Goal: Task Accomplishment & Management: Use online tool/utility

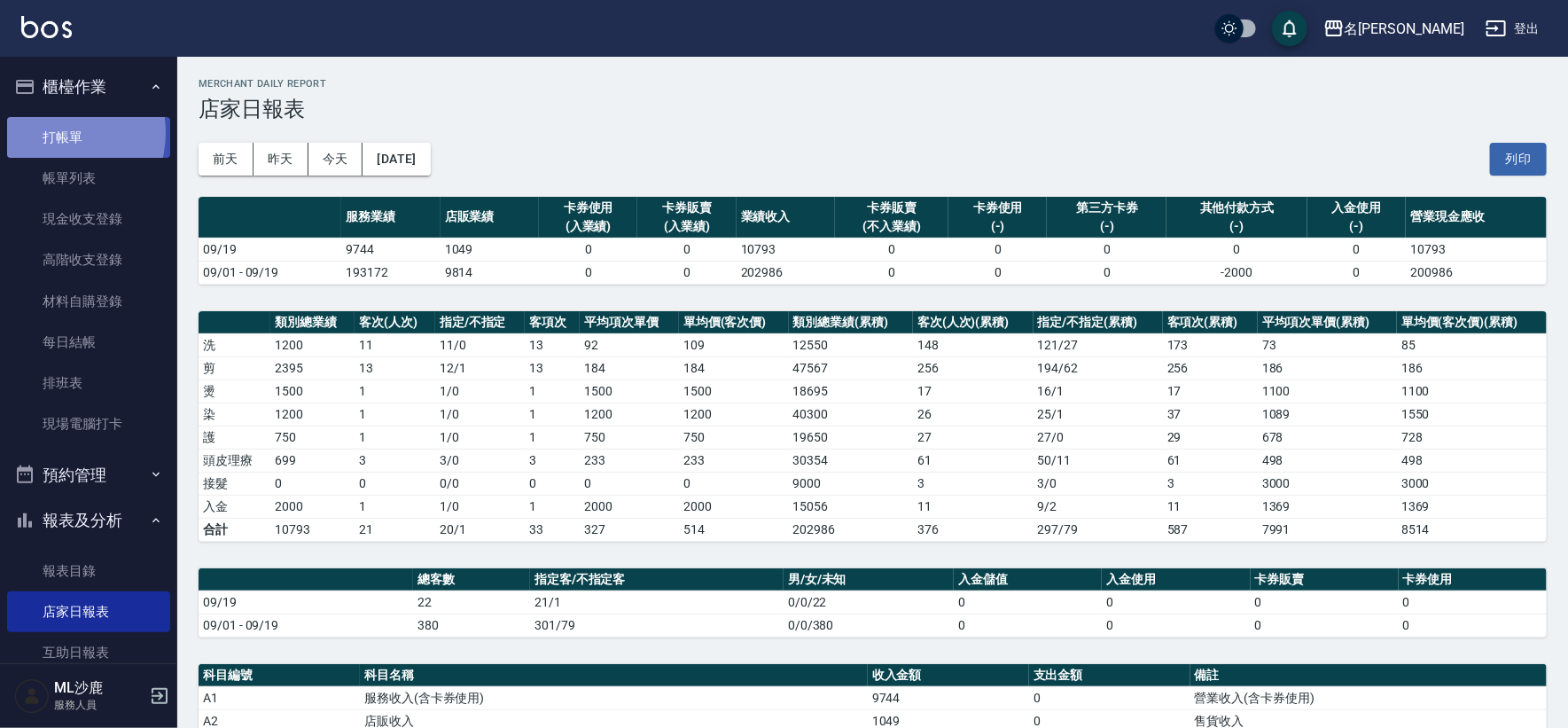
click at [55, 132] on link "打帳單" at bounding box center [89, 138] width 163 height 41
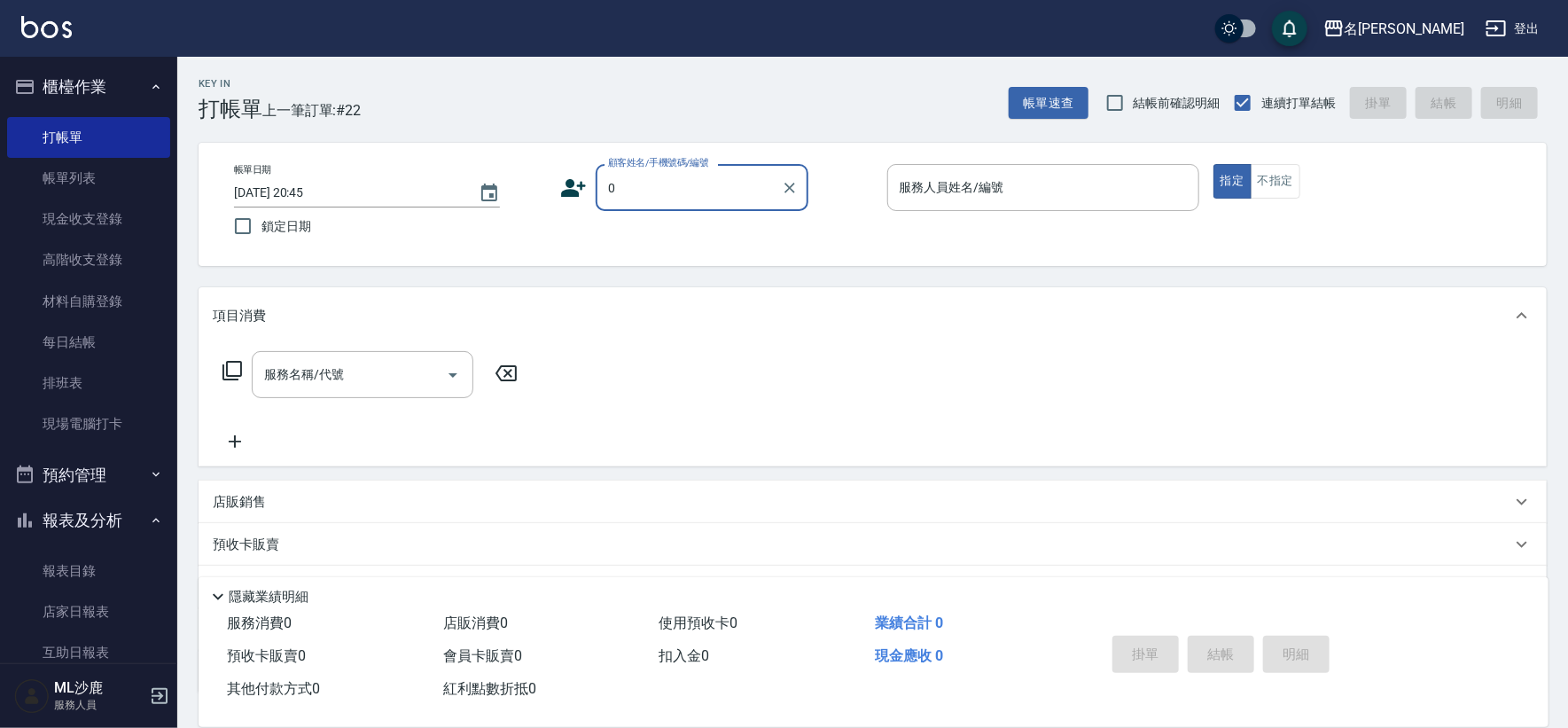
type input "無名字/0/"
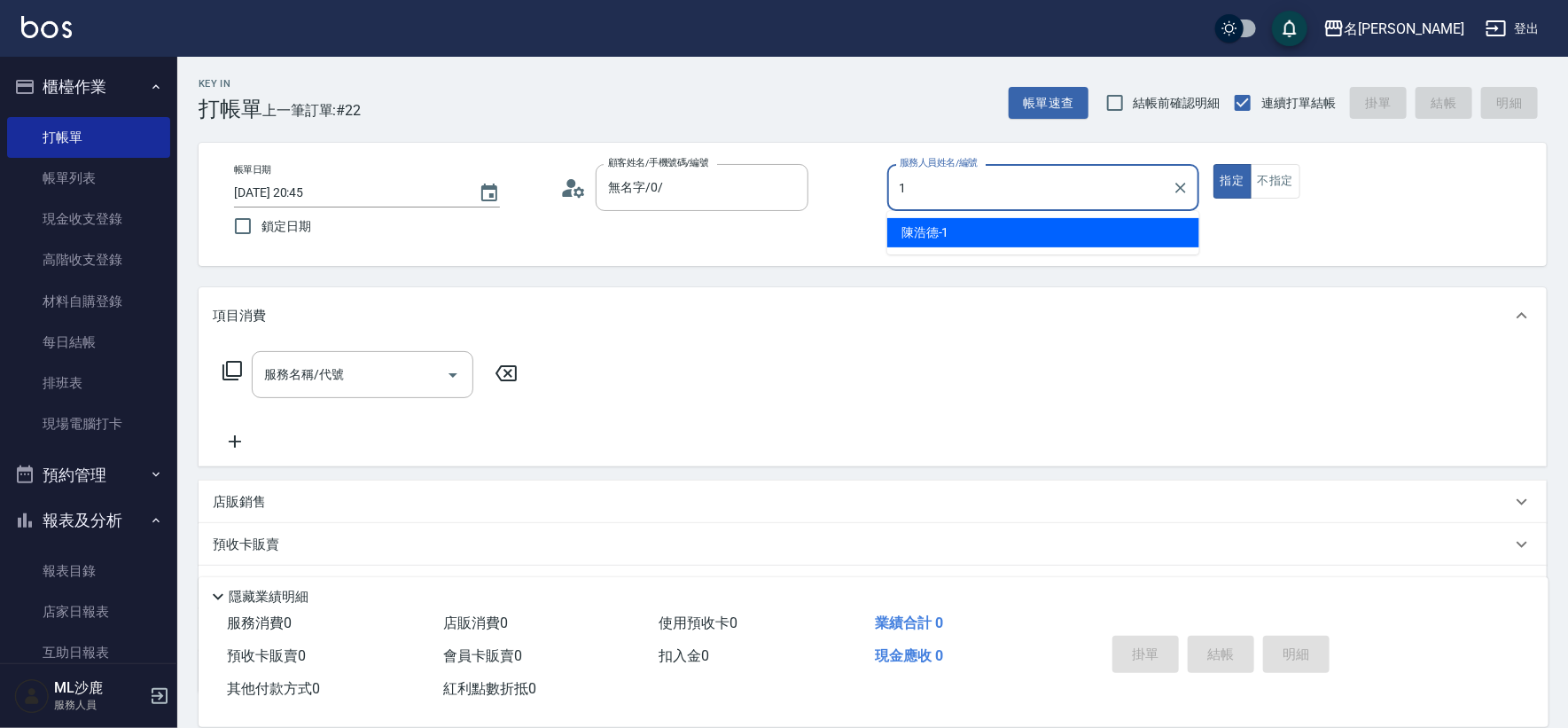
type input "[PERSON_NAME]1"
type button "true"
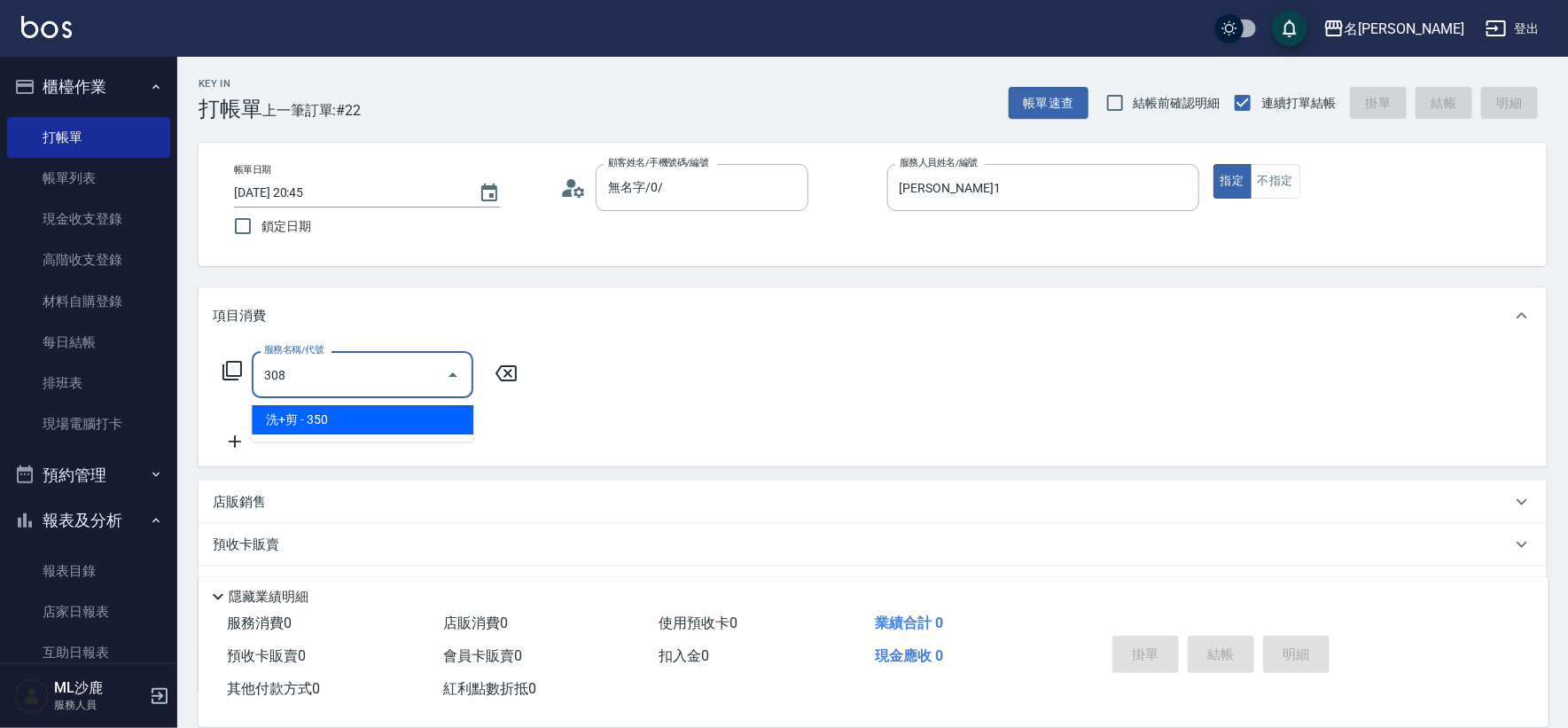
type input "洗+剪(308)"
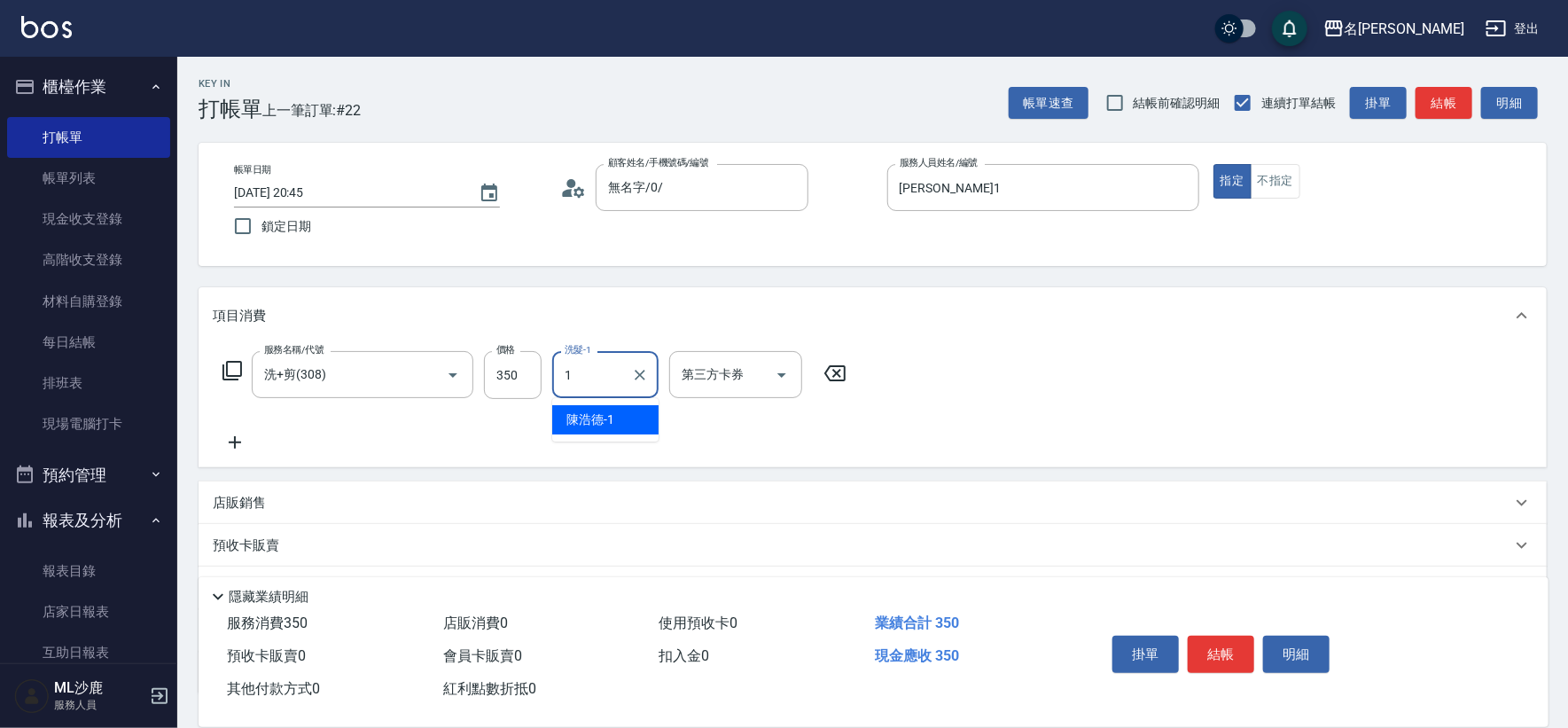
type input "[PERSON_NAME]1"
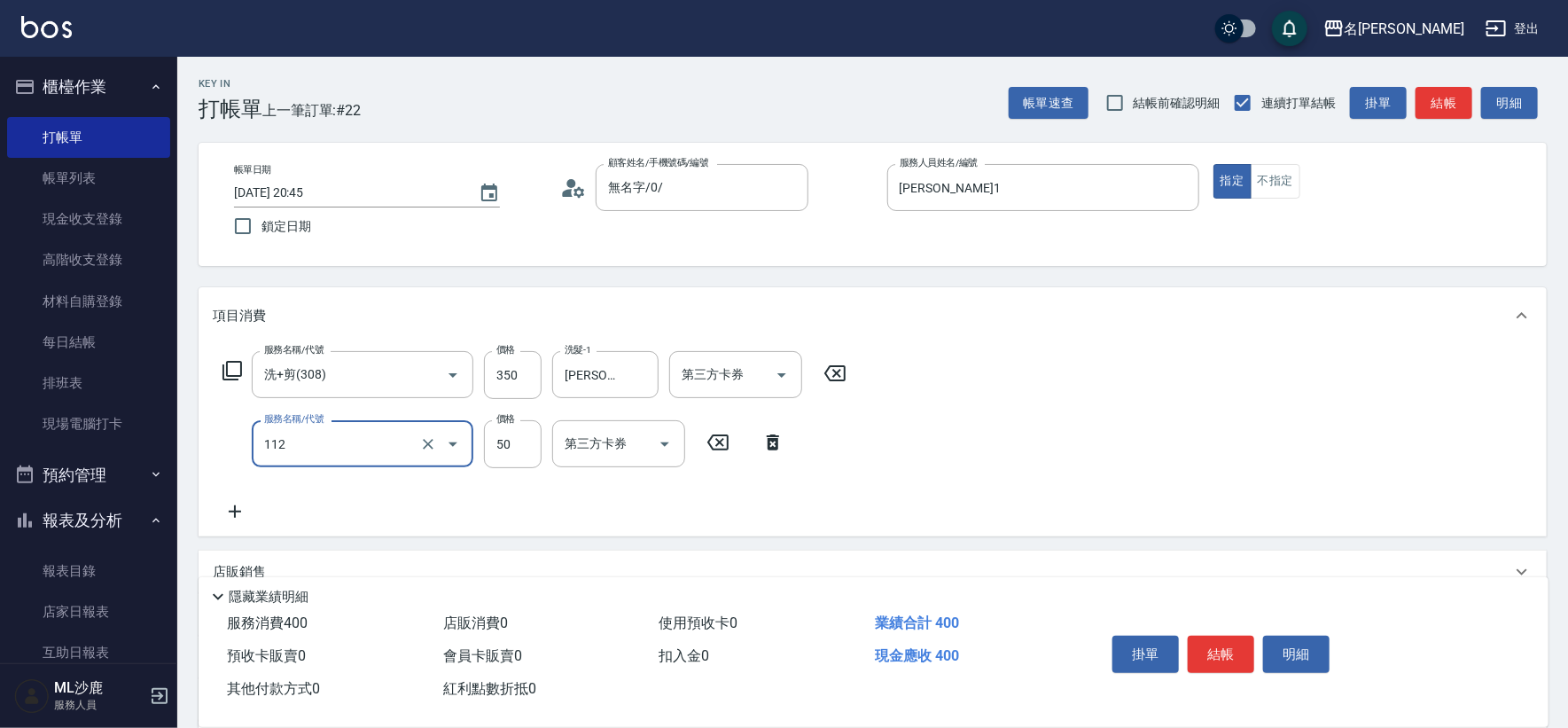
type input "精油50(112)"
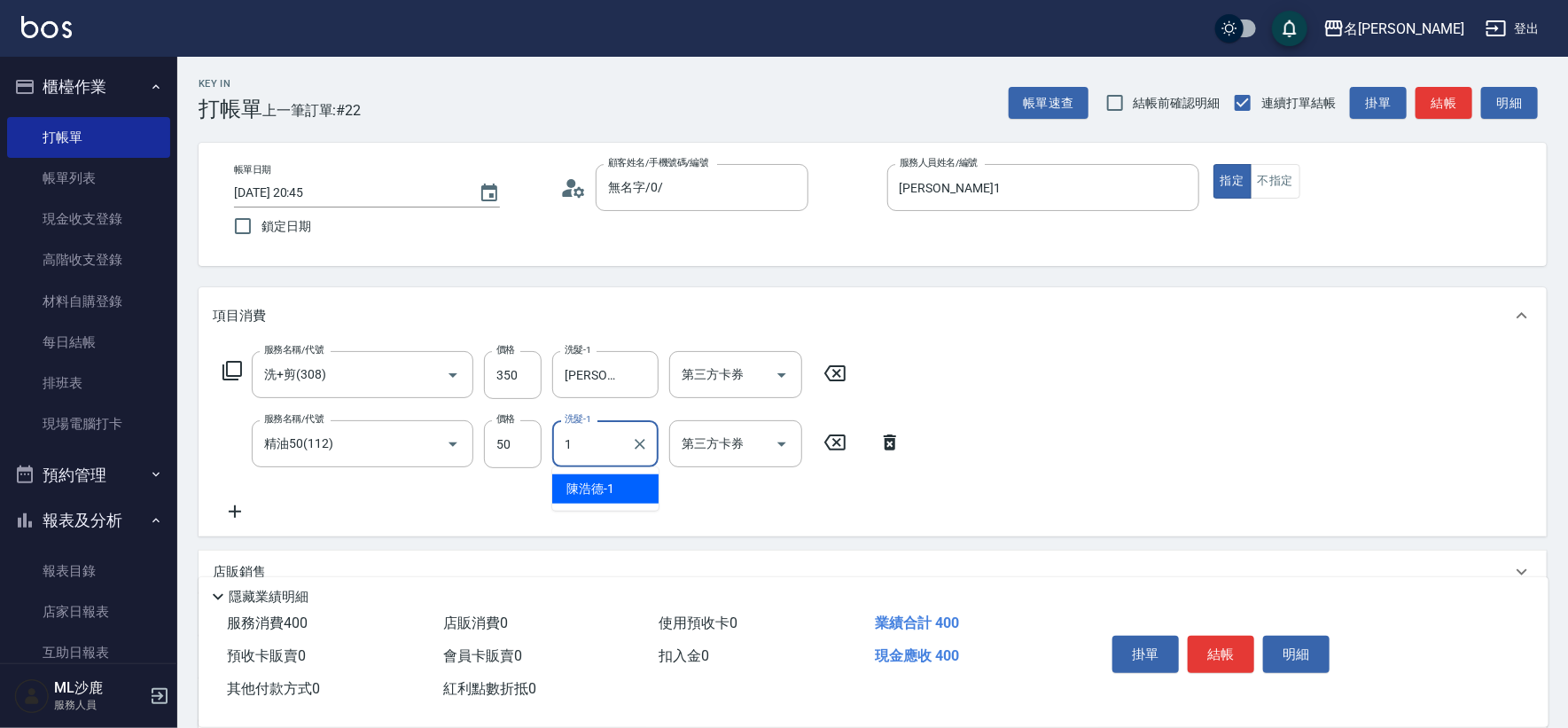
type input "[PERSON_NAME]1"
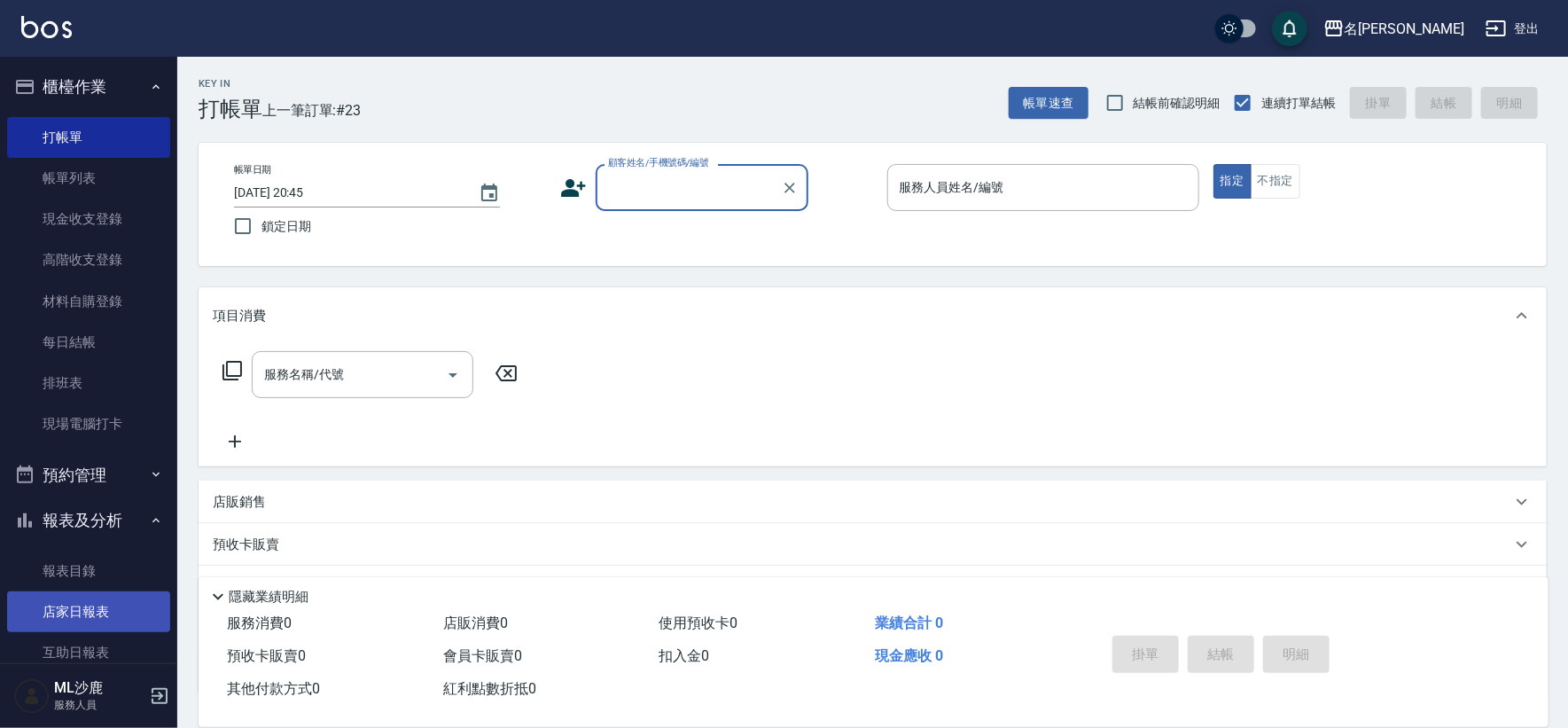
click at [90, 593] on link "店家日報表" at bounding box center [89, 612] width 163 height 41
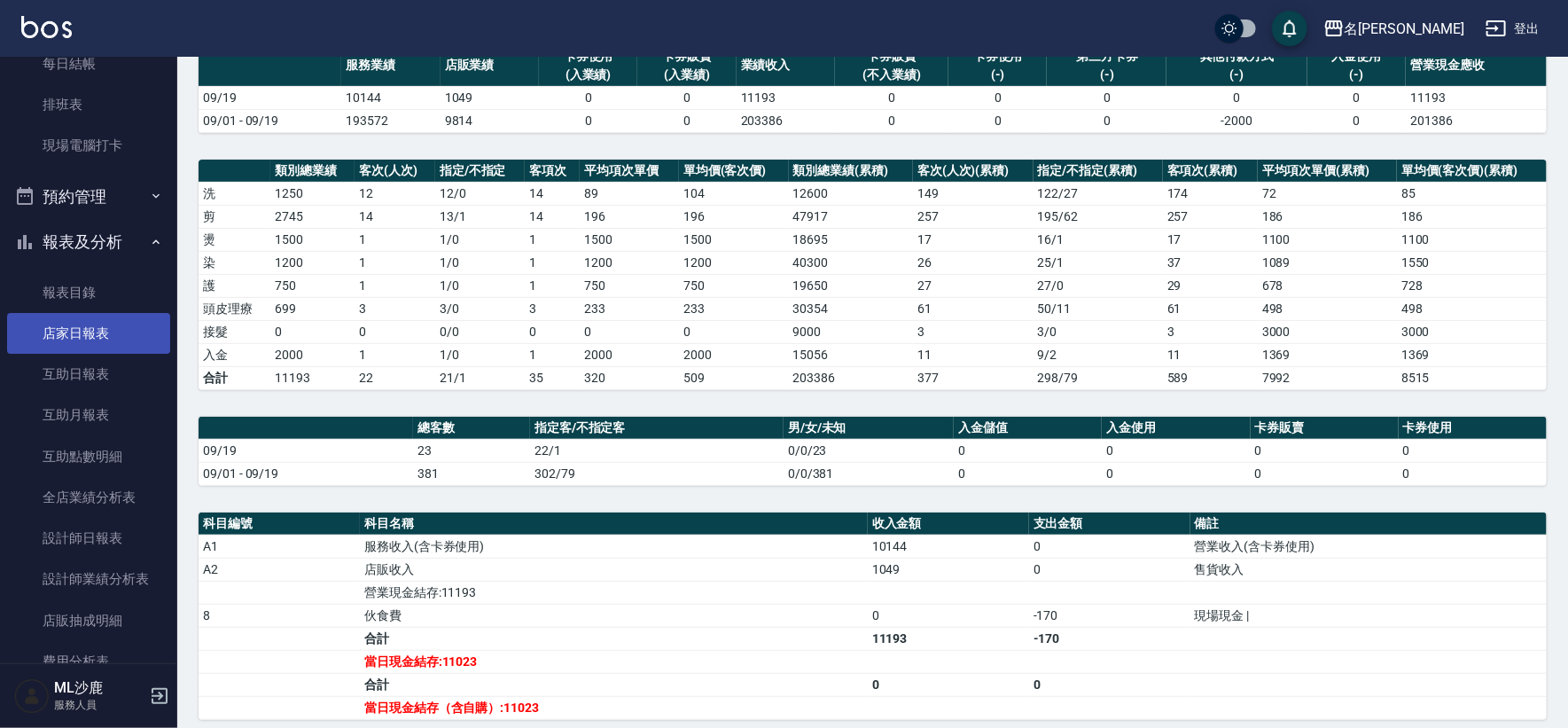
scroll to position [295, 0]
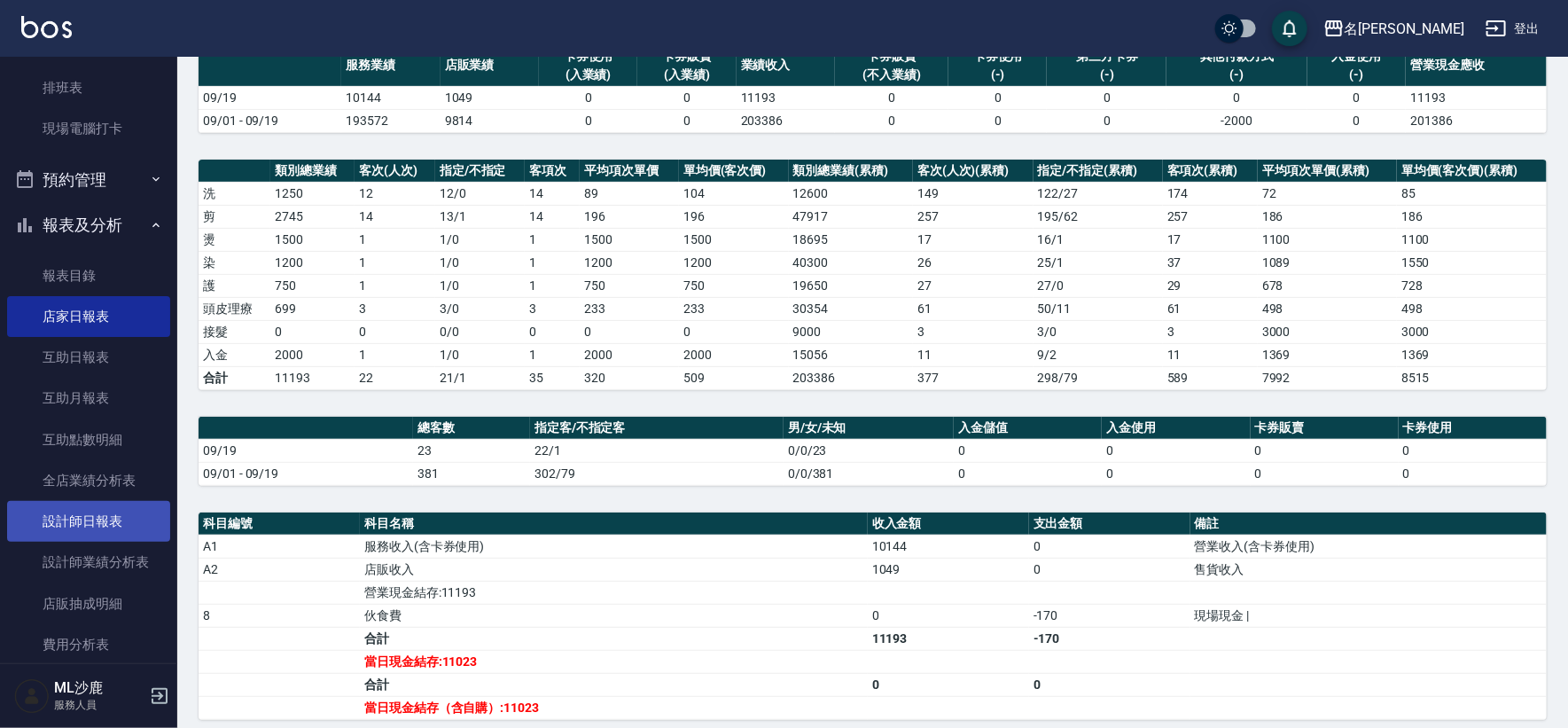
click at [81, 517] on link "設計師日報表" at bounding box center [89, 522] width 163 height 41
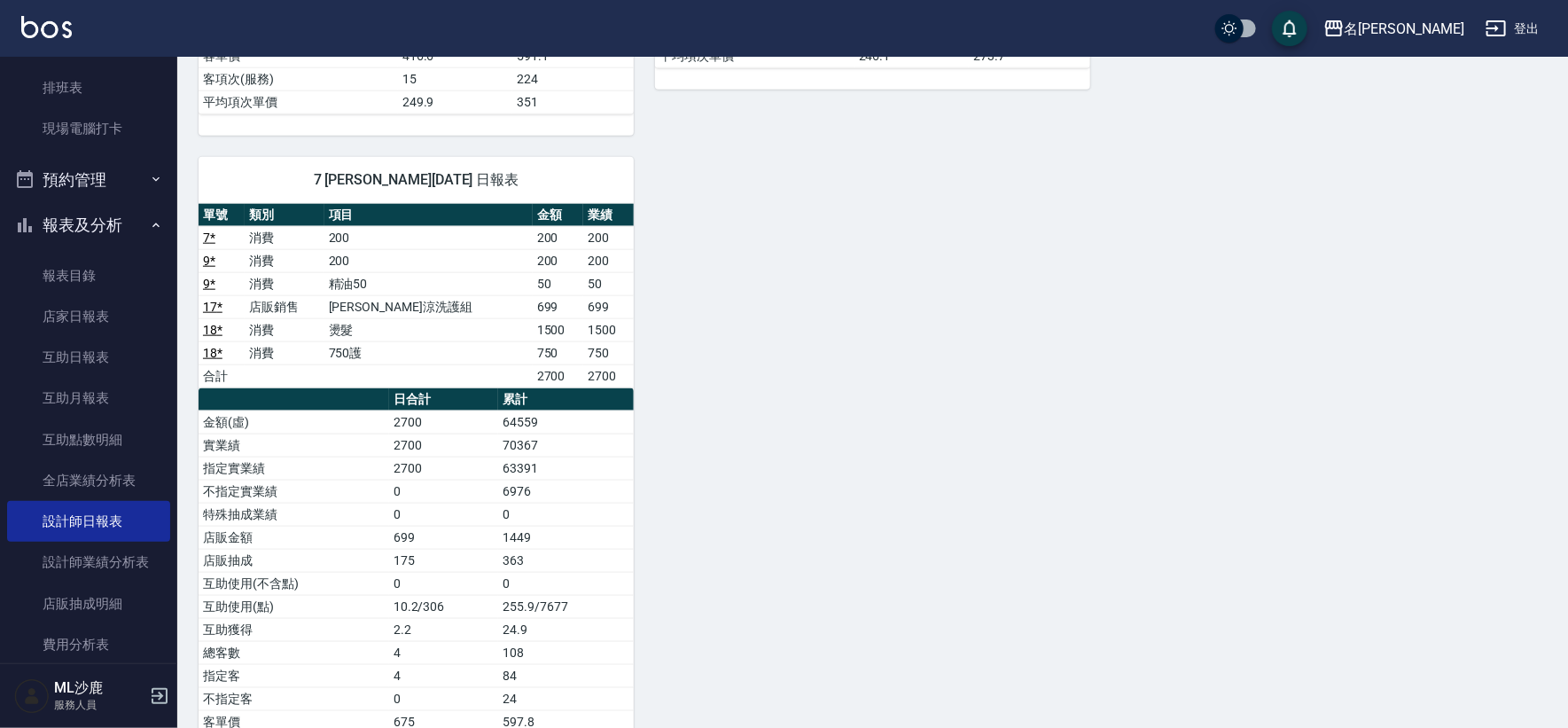
scroll to position [1026, 0]
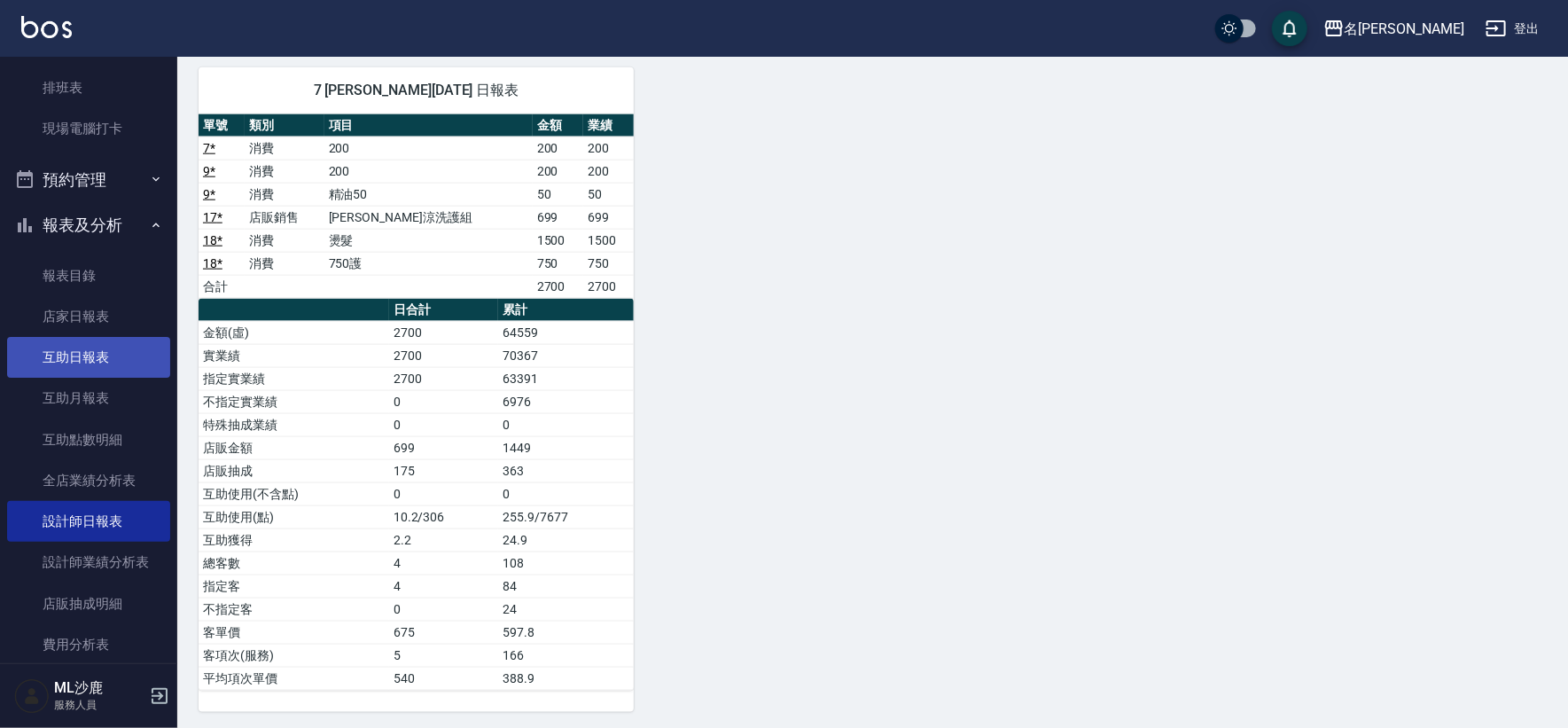
click at [49, 354] on link "互助日報表" at bounding box center [89, 357] width 163 height 41
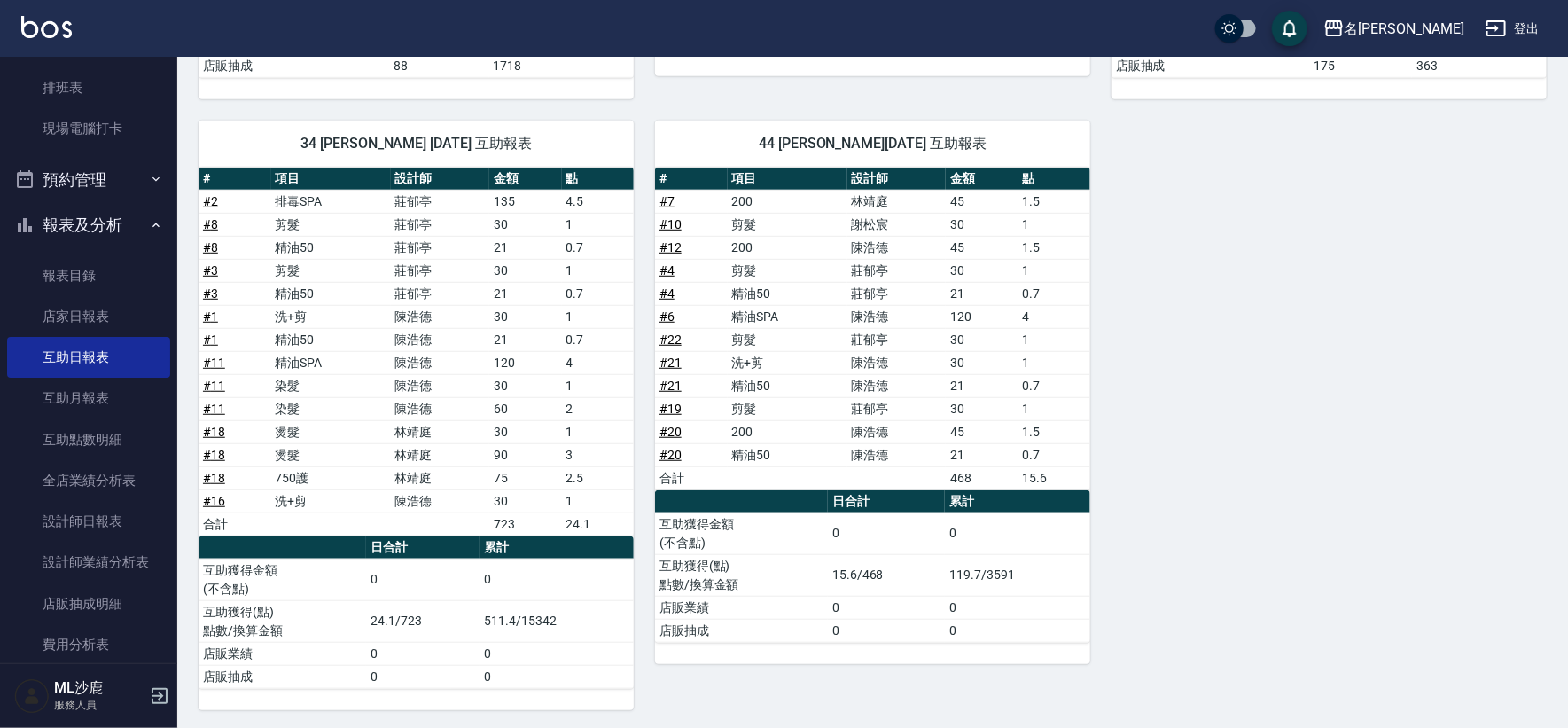
scroll to position [498, 0]
click at [44, 527] on link "設計師日報表" at bounding box center [89, 522] width 163 height 41
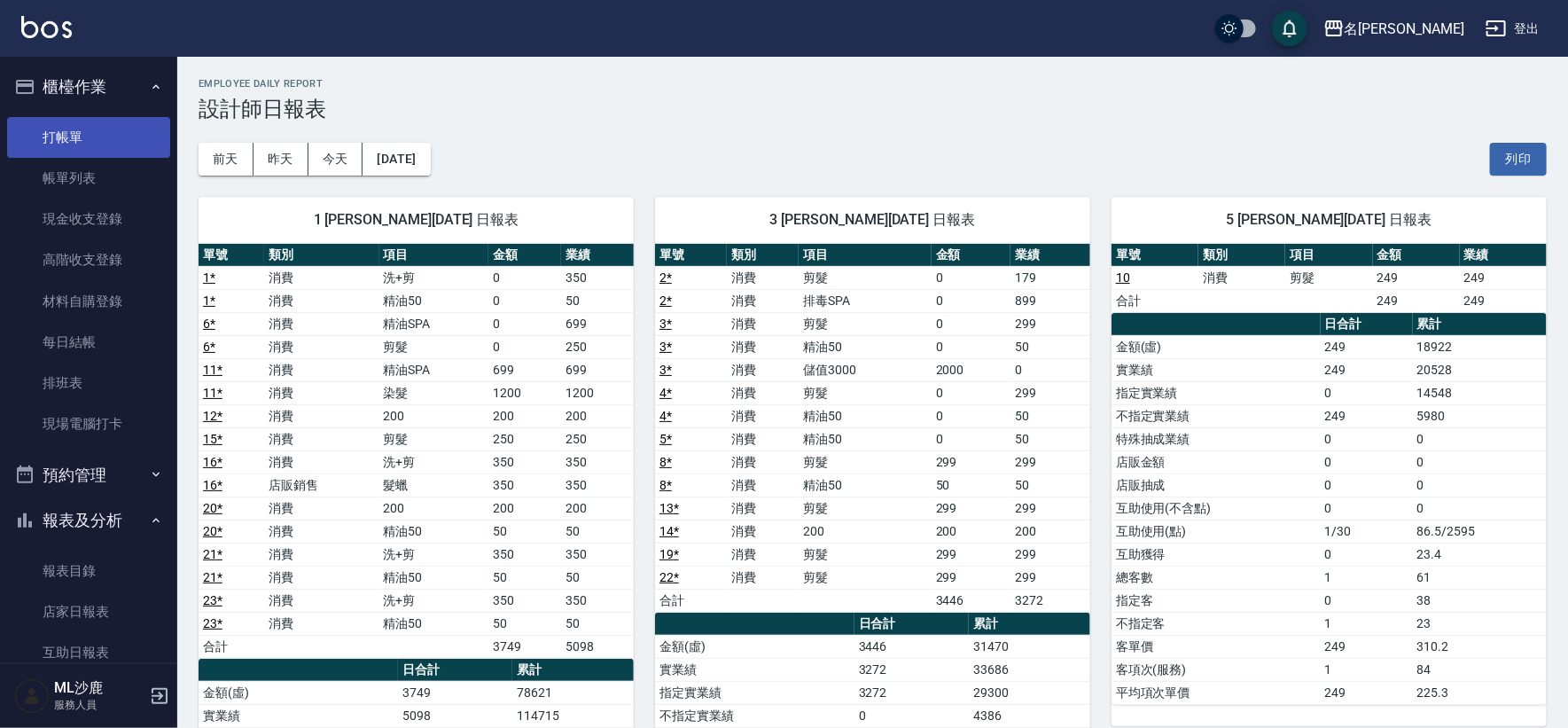
click at [93, 124] on link "打帳單" at bounding box center [89, 138] width 163 height 41
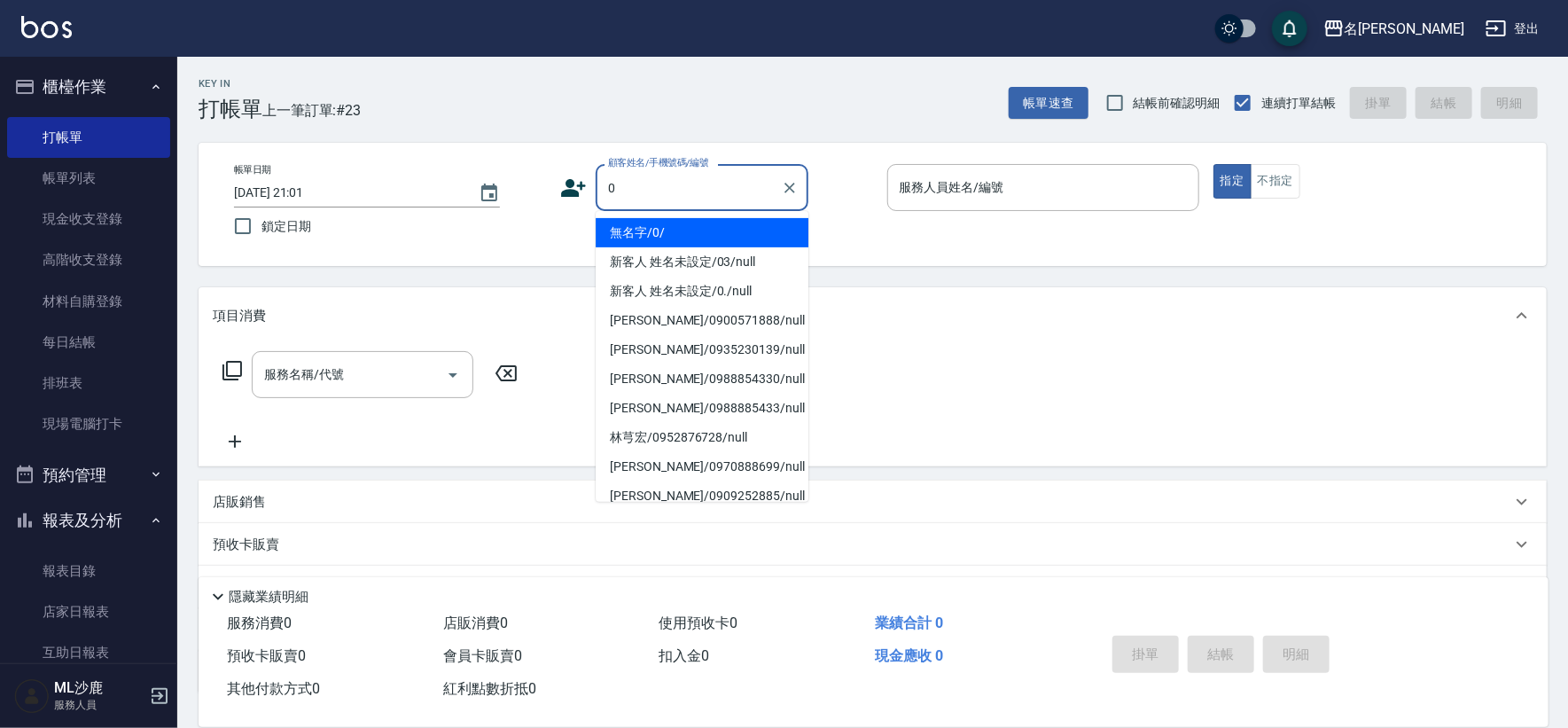
type input "無名字/0/"
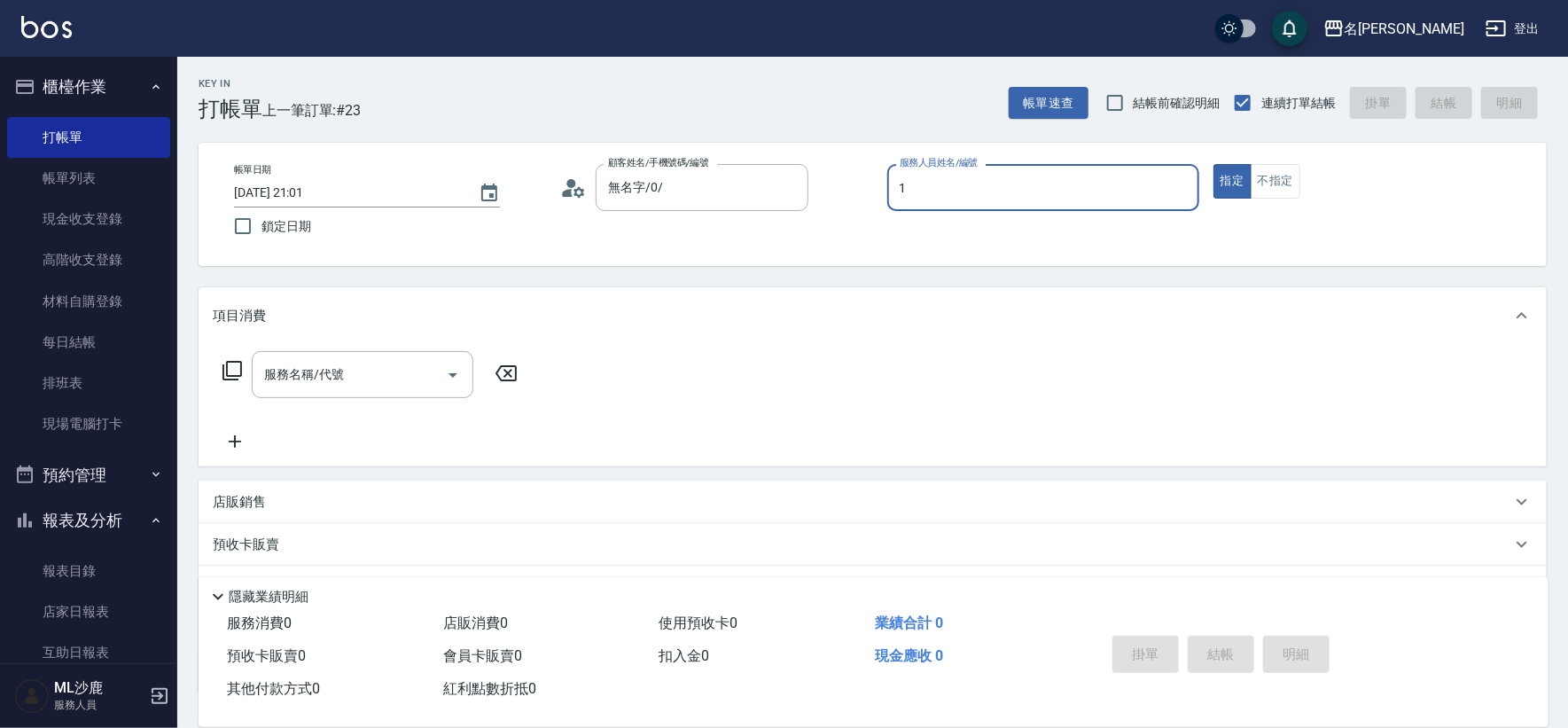
type input "[PERSON_NAME]1"
type button "true"
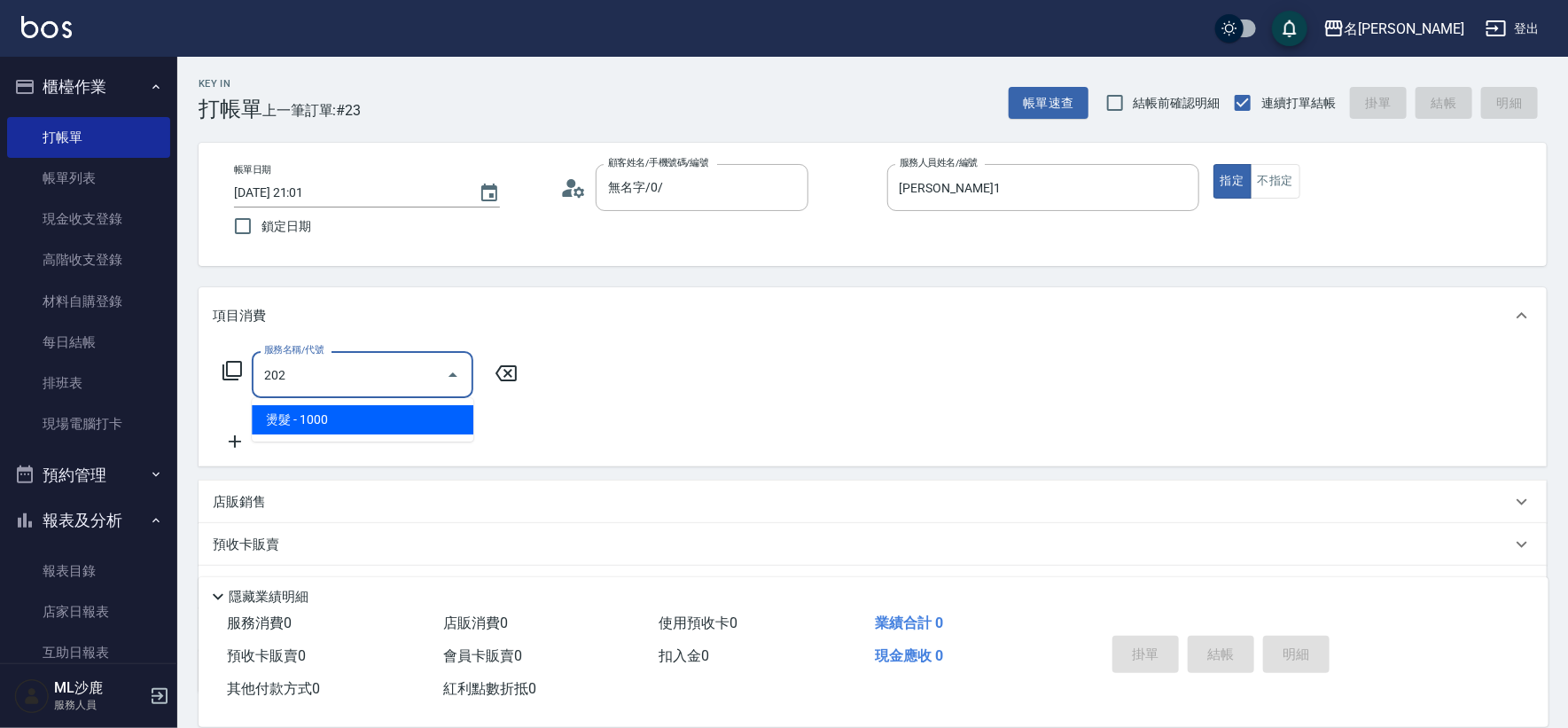
type input "燙髮(202)"
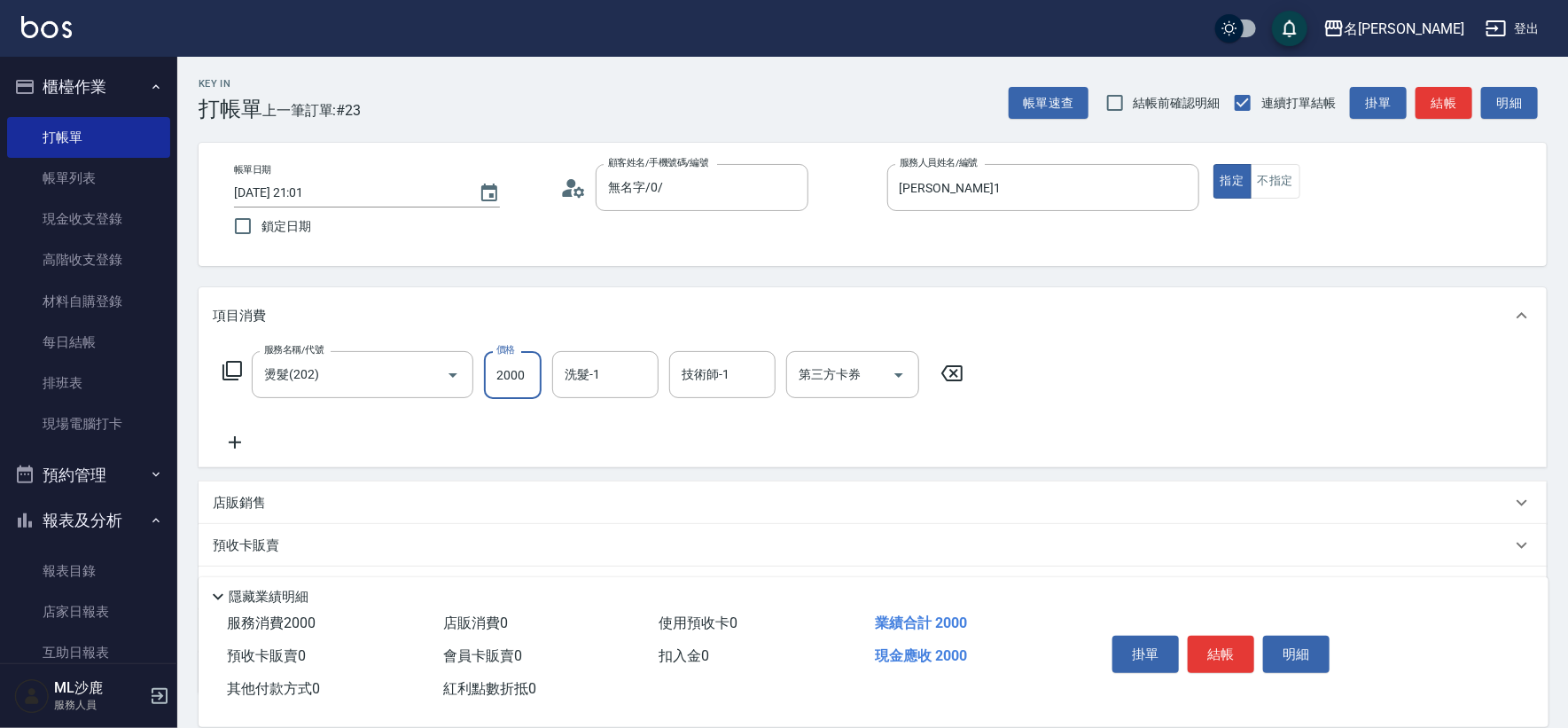
type input "2000"
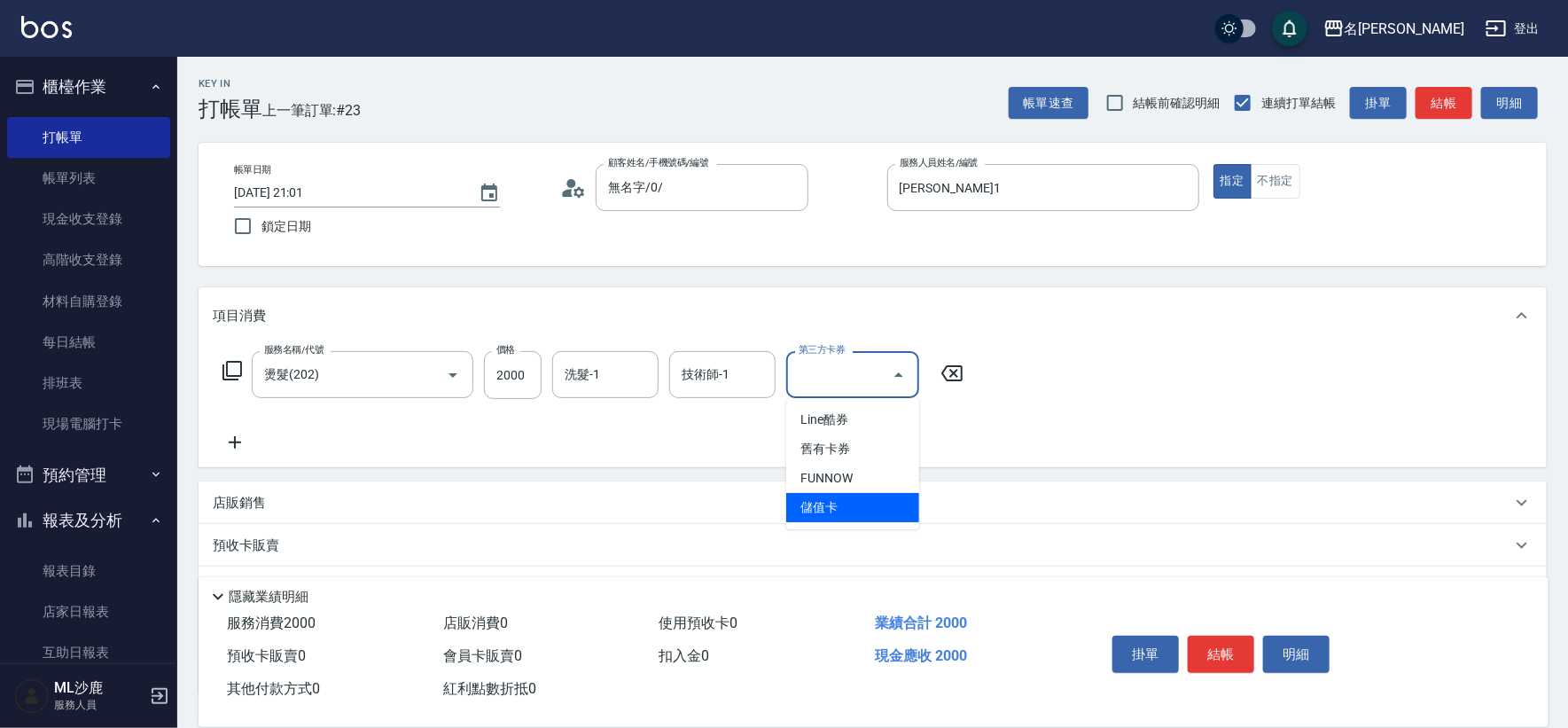
type input "儲值卡"
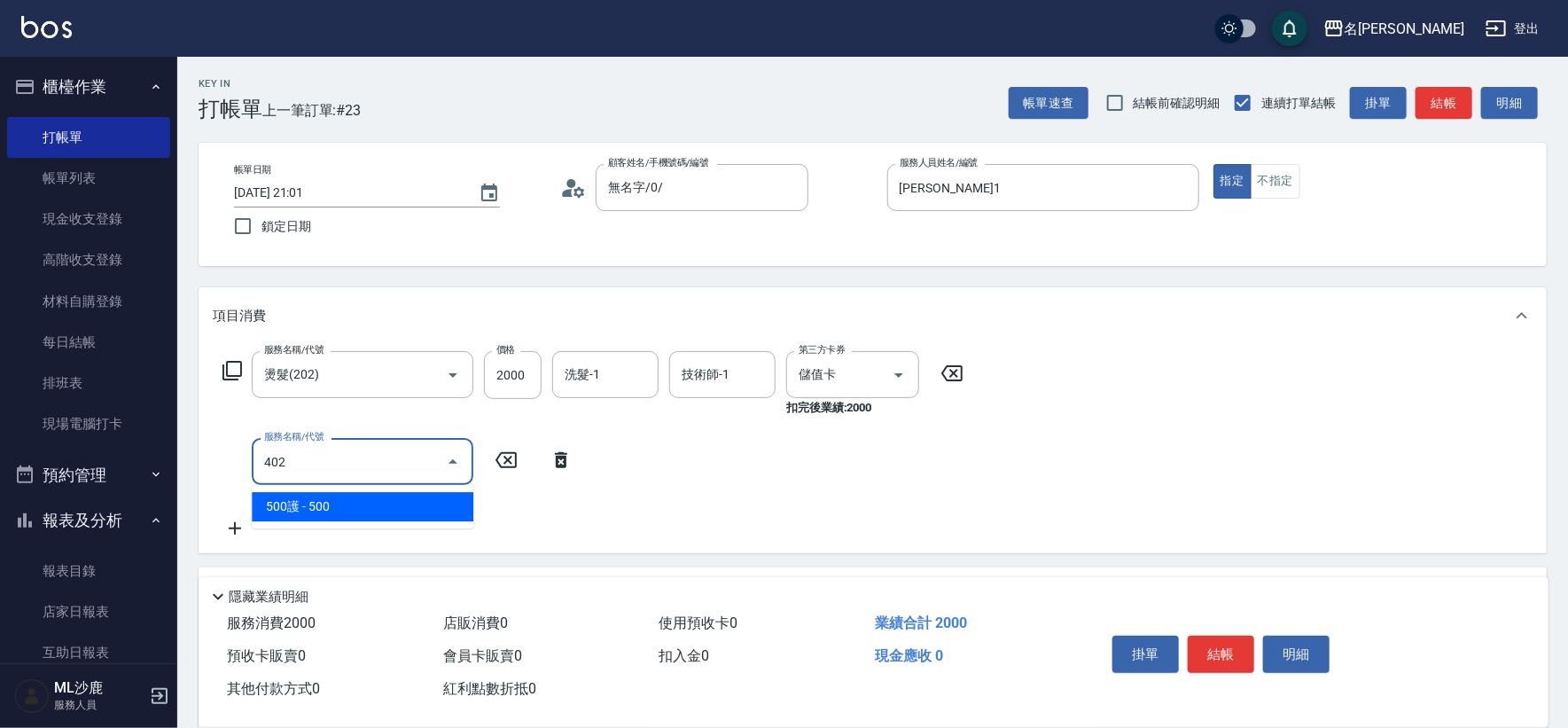
type input "500護(402)"
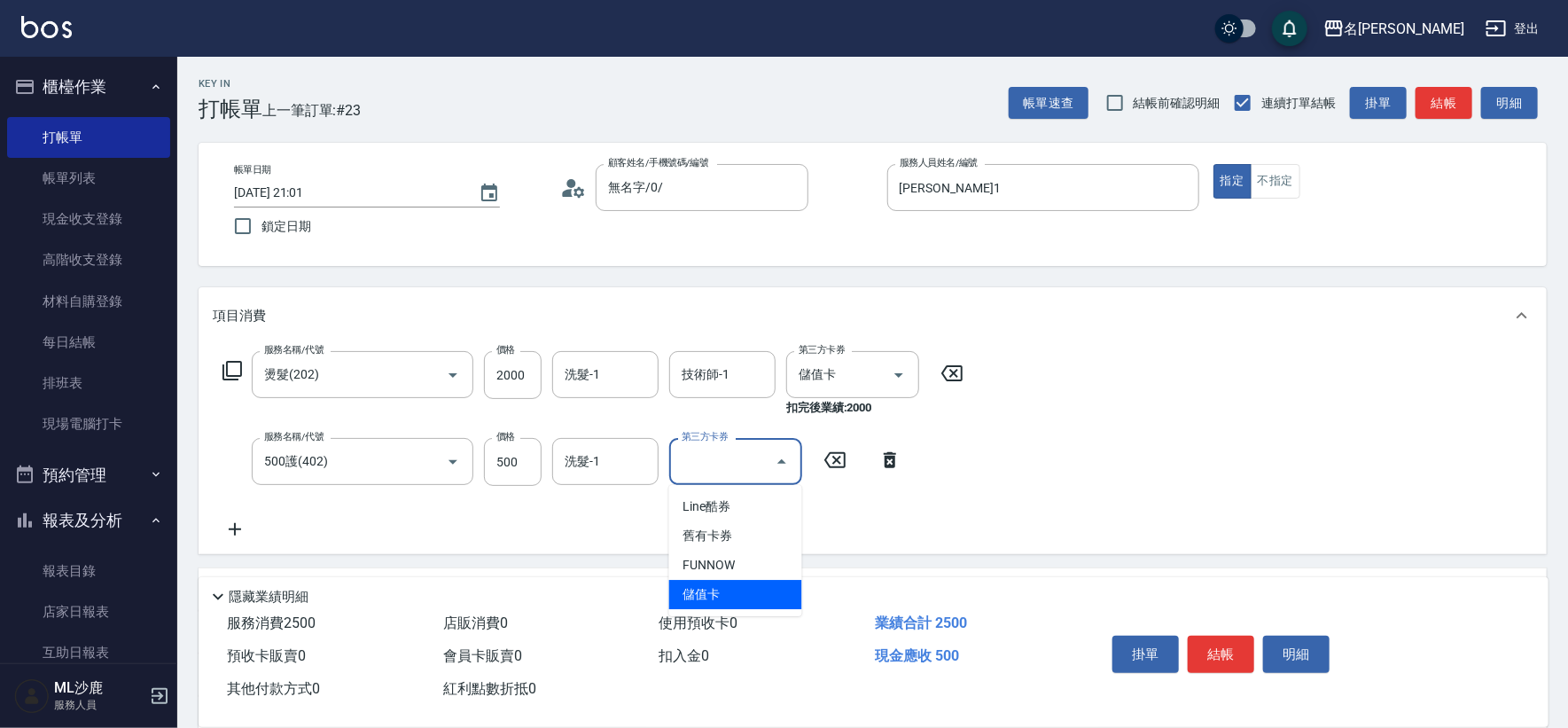
type input "儲值卡"
